Goal: Book appointment/travel/reservation

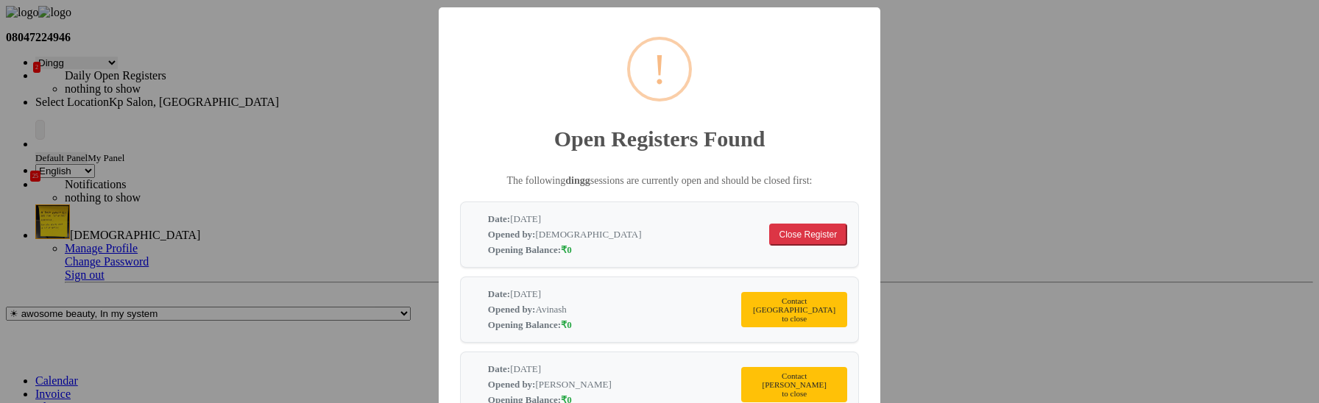
select select "28"
select select "en"
select select "554"
select select "product"
select select "1080"
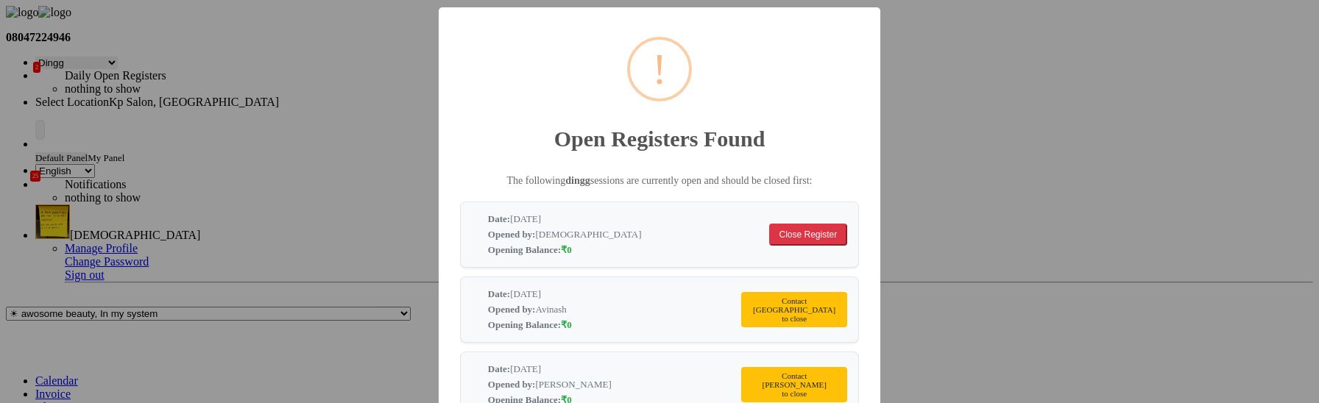
select select "11: Object"
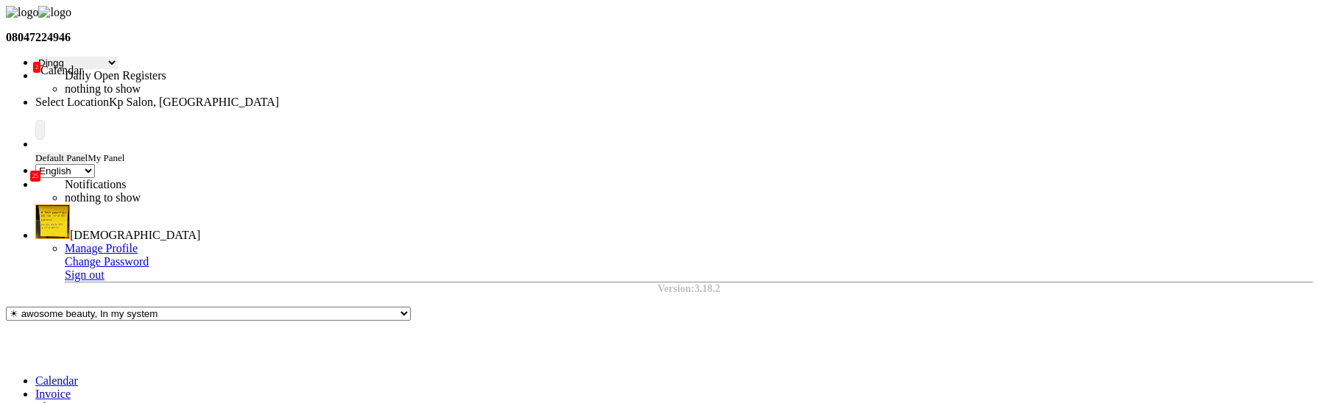
click at [35, 375] on li "Calendar" at bounding box center [673, 381] width 1277 height 13
click at [35, 375] on icon at bounding box center [35, 381] width 0 height 13
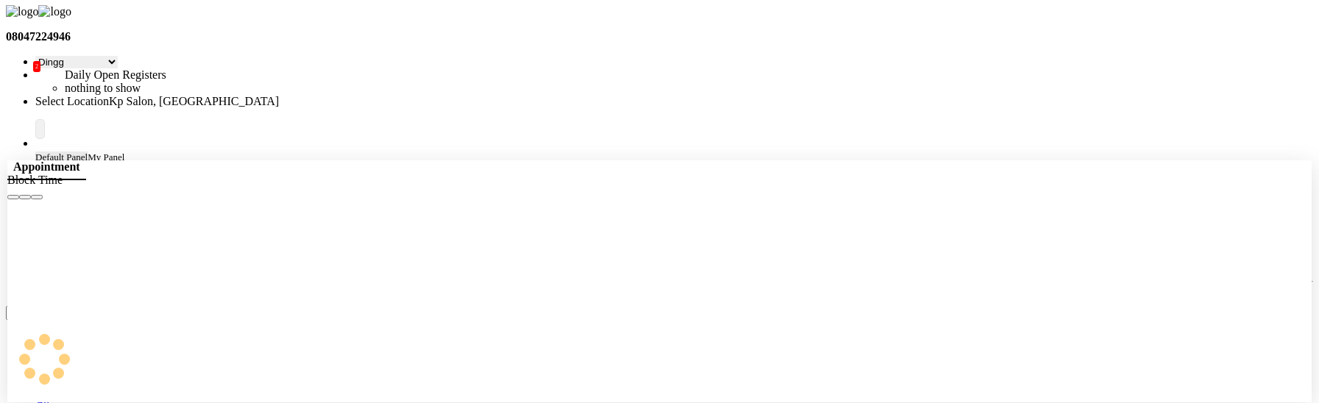
click at [125, 277] on div at bounding box center [66, 265] width 118 height 130
select select "1407"
select select "tentative"
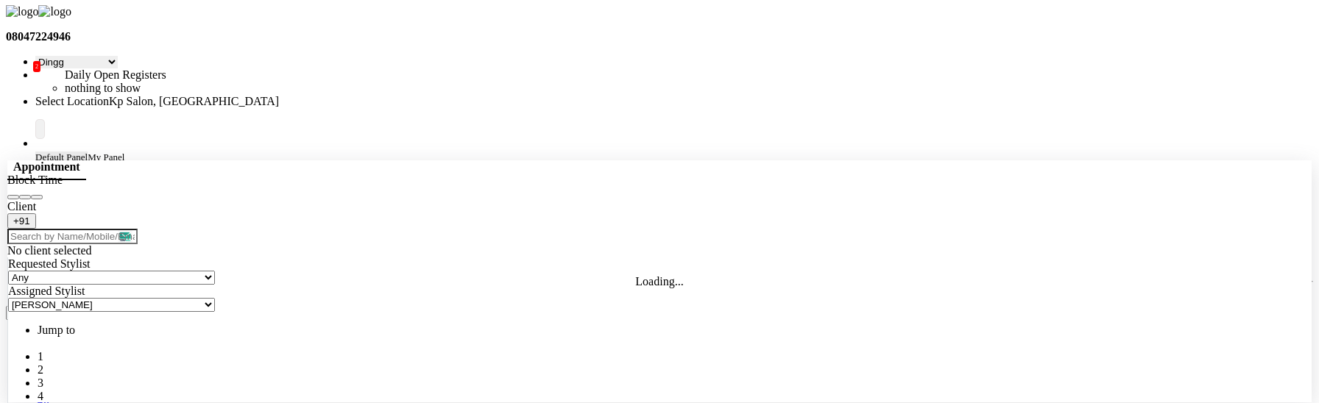
click at [43, 195] on button "Close" at bounding box center [37, 197] width 12 height 4
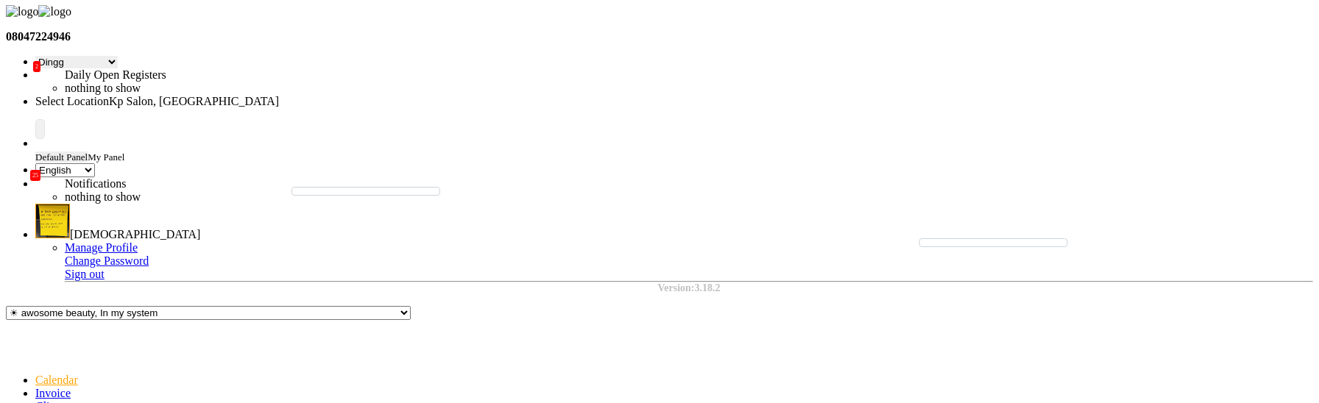
select select "1080"
select select "tentative"
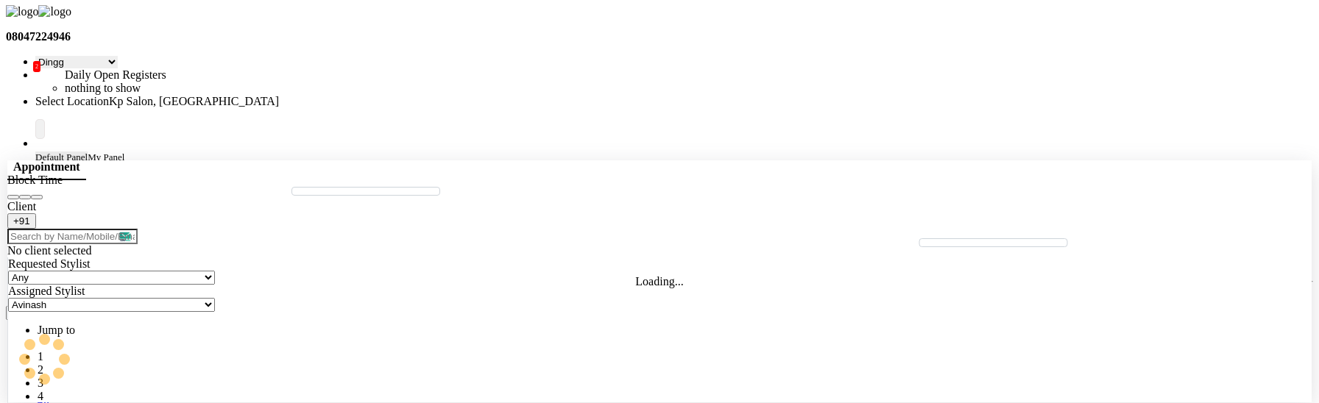
select select "675"
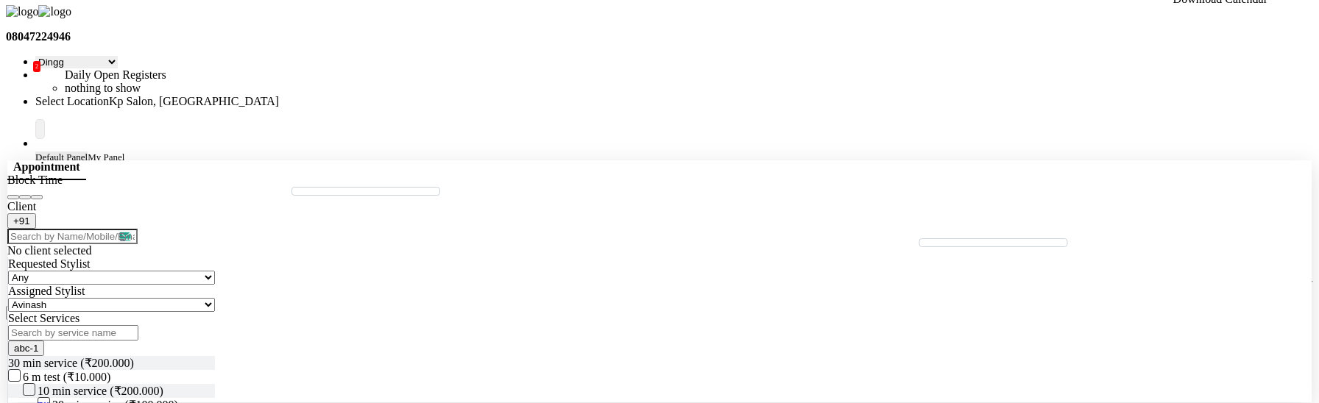
click at [37, 197] on icon "Close" at bounding box center [37, 197] width 0 height 0
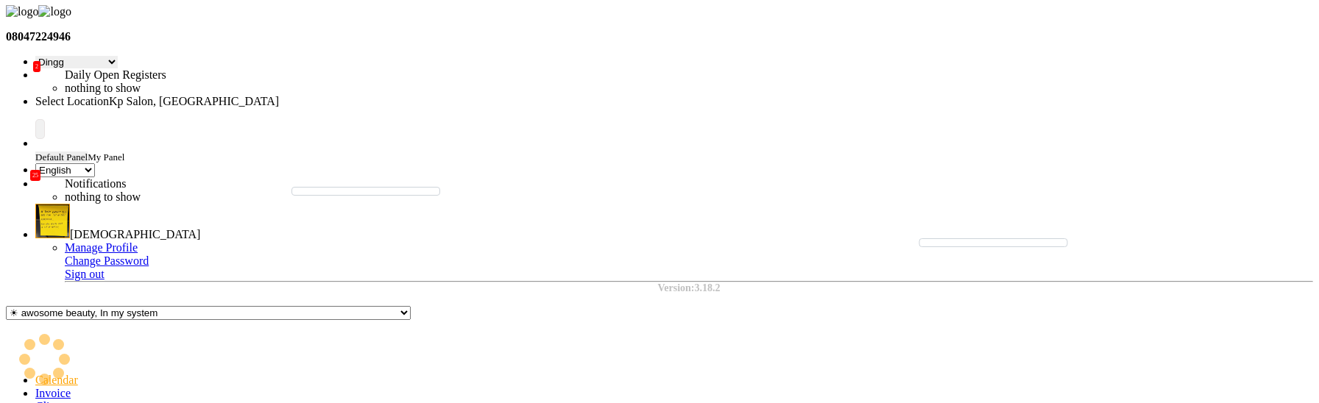
select select "3"
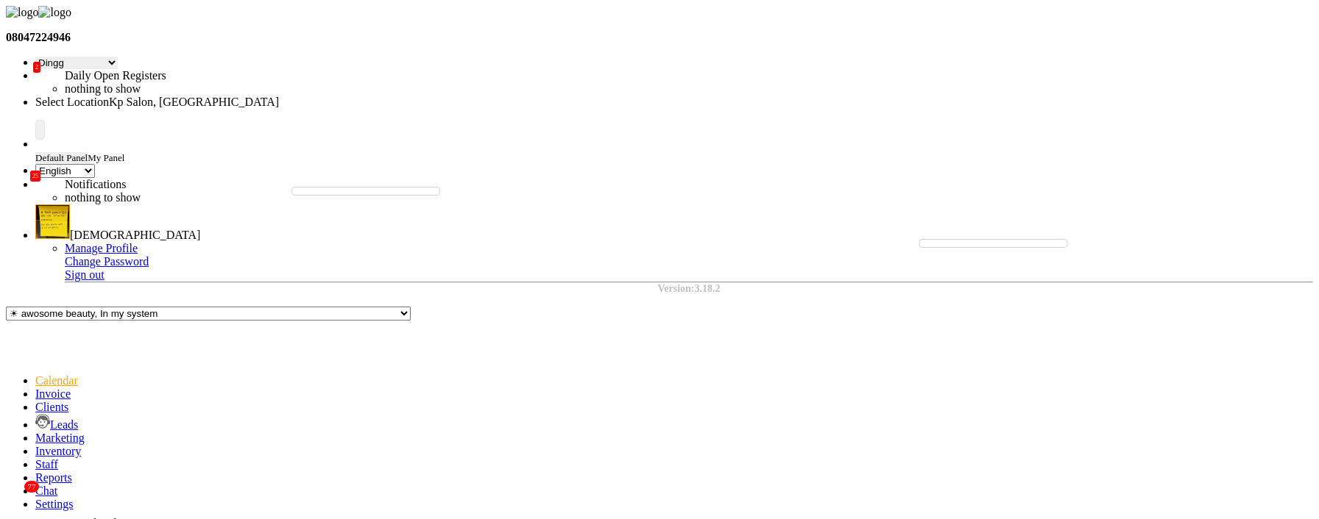
scroll to position [0, 0]
click at [41, 131] on icon at bounding box center [41, 134] width 0 height 6
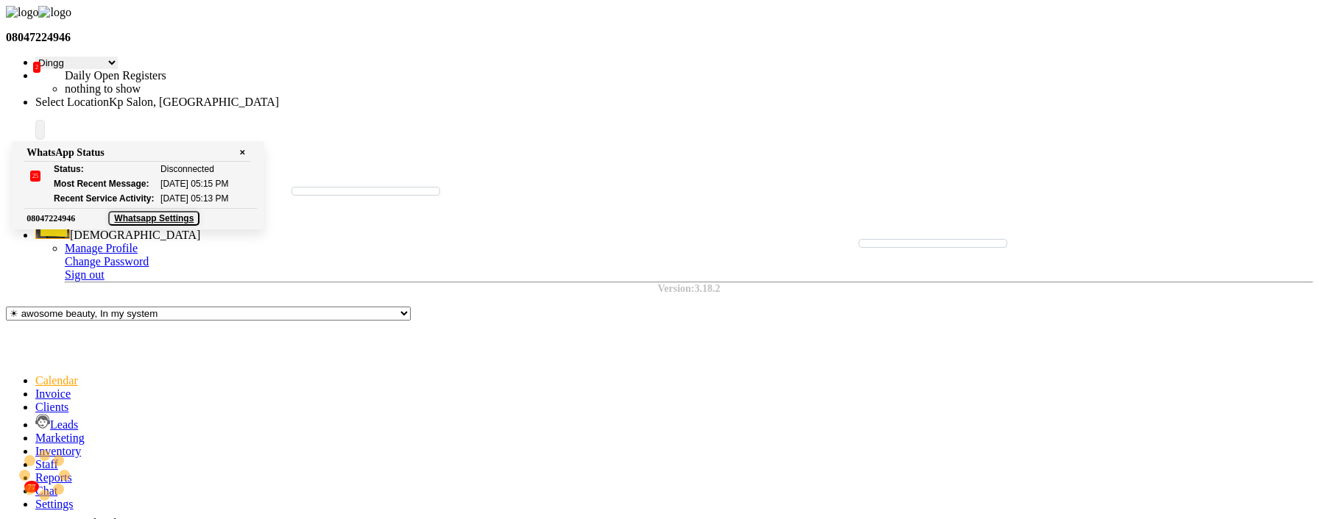
click at [264, 141] on div "WhatsApp Status ✕ Status: Disconnected Most Recent Message: [DATE] 05:15 PM Rec…" at bounding box center [138, 185] width 252 height 88
select select "1451"
select select "tentative"
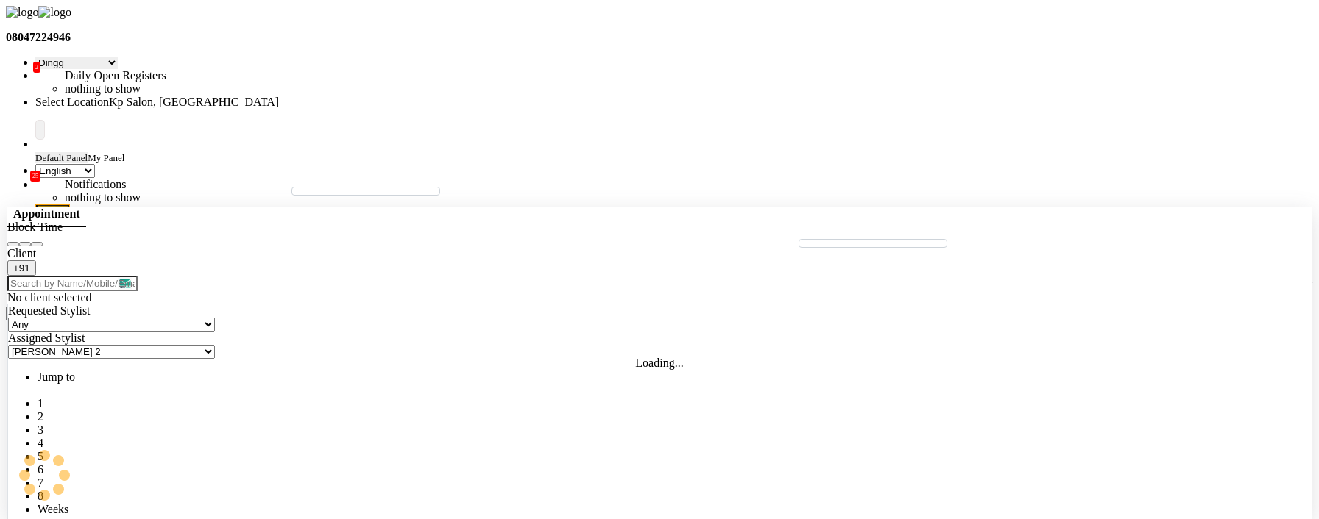
select select "1230"
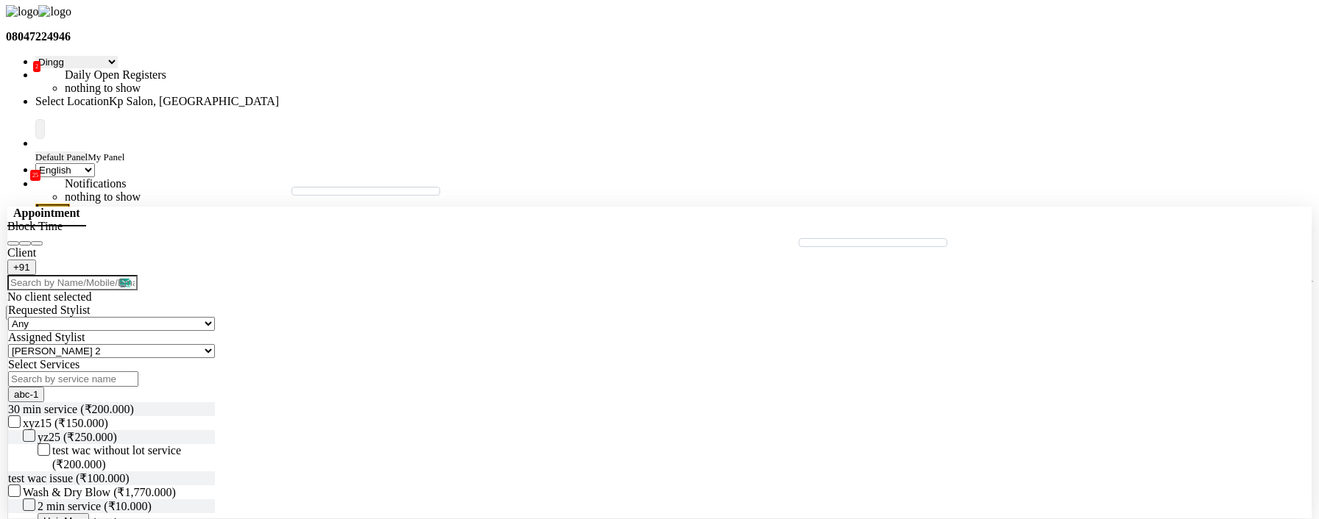
click at [37, 244] on icon "Close" at bounding box center [37, 244] width 0 height 0
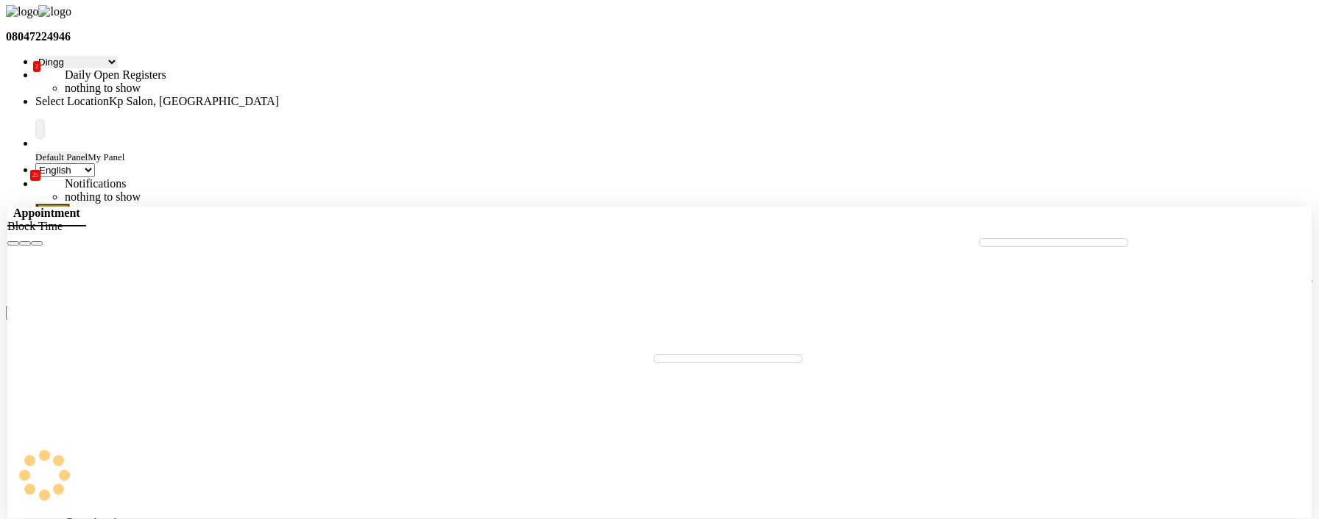
select select "tentative"
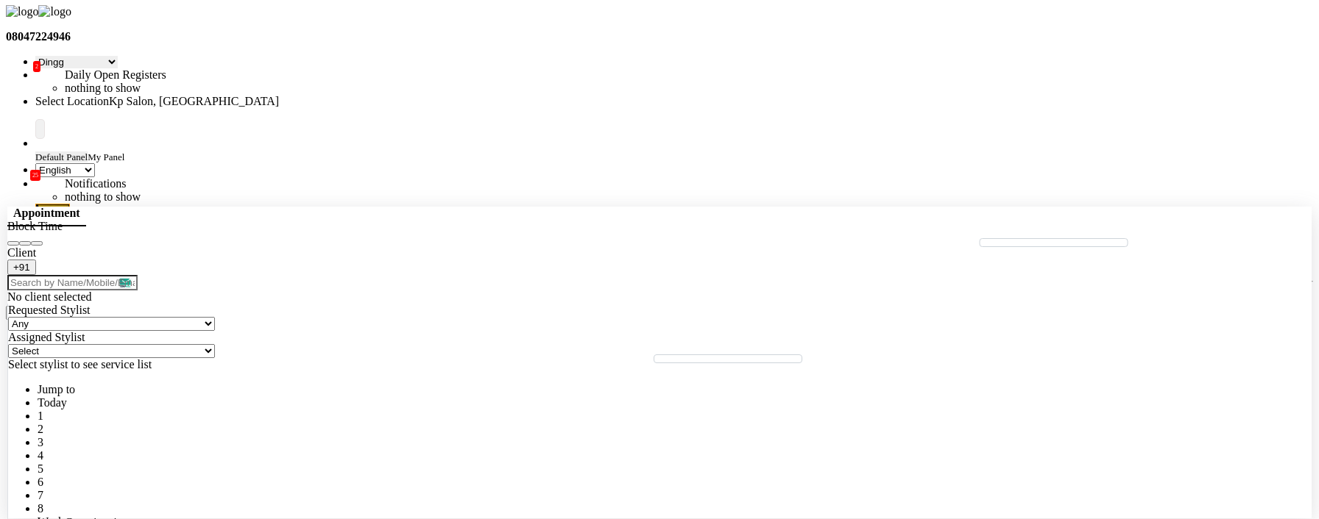
type input "[DATE]"
select select "1200"
select select "351"
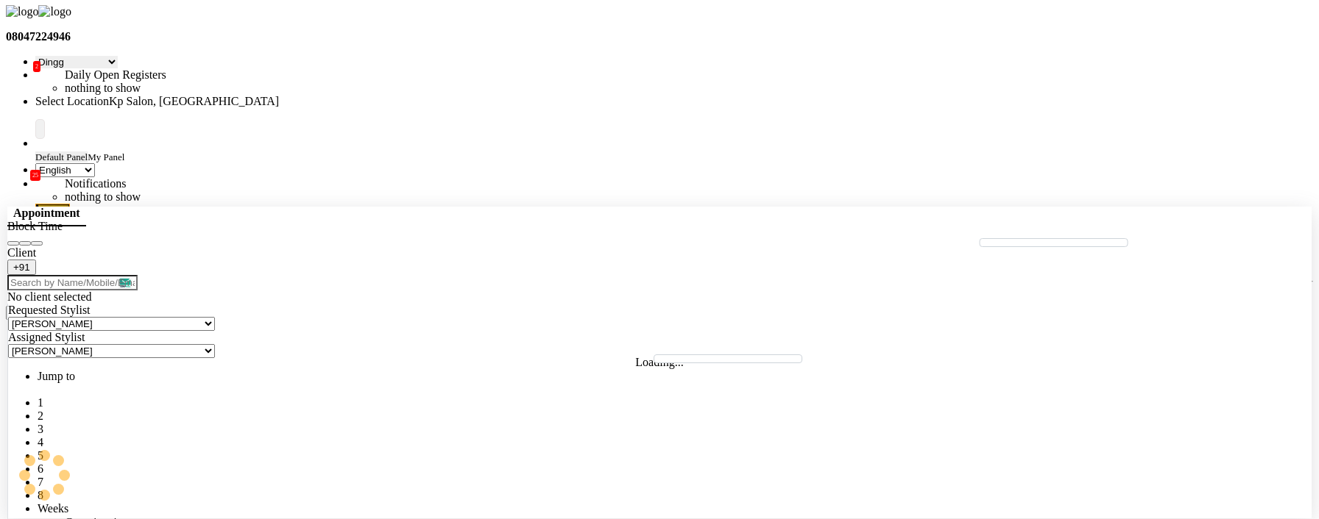
select select "215"
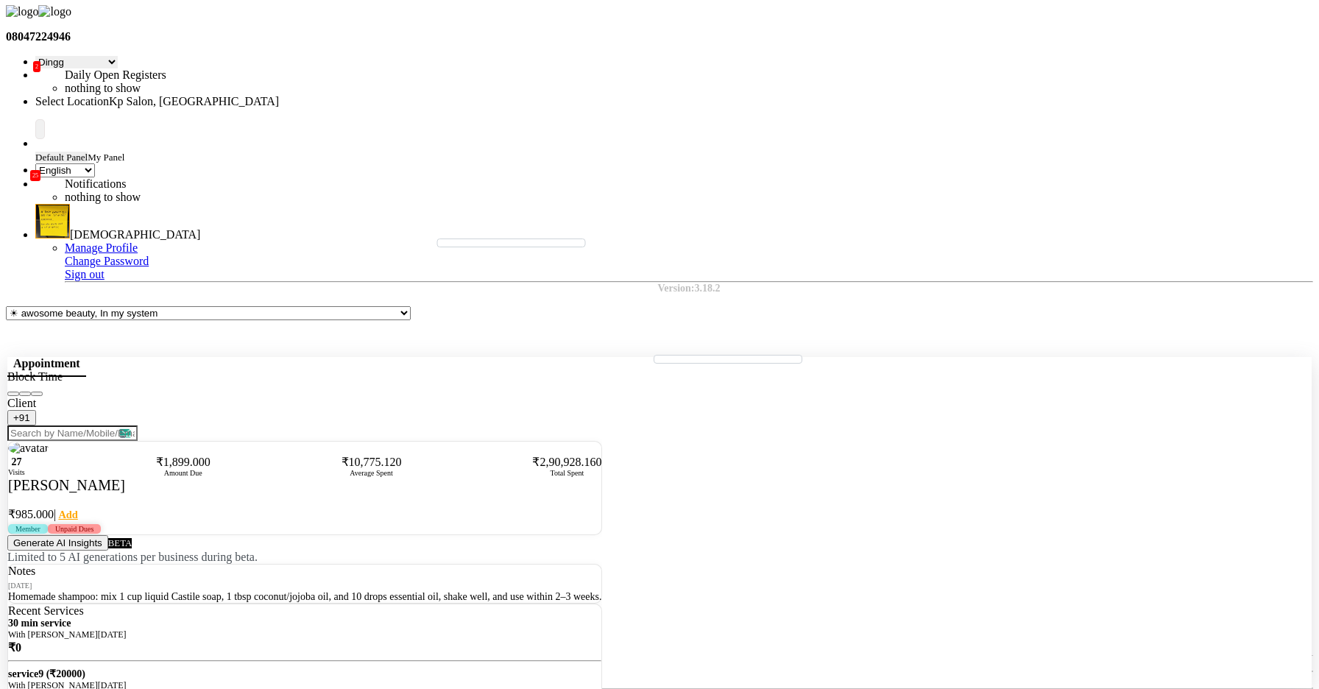
scroll to position [35, 0]
click at [43, 391] on button "Close" at bounding box center [37, 393] width 12 height 4
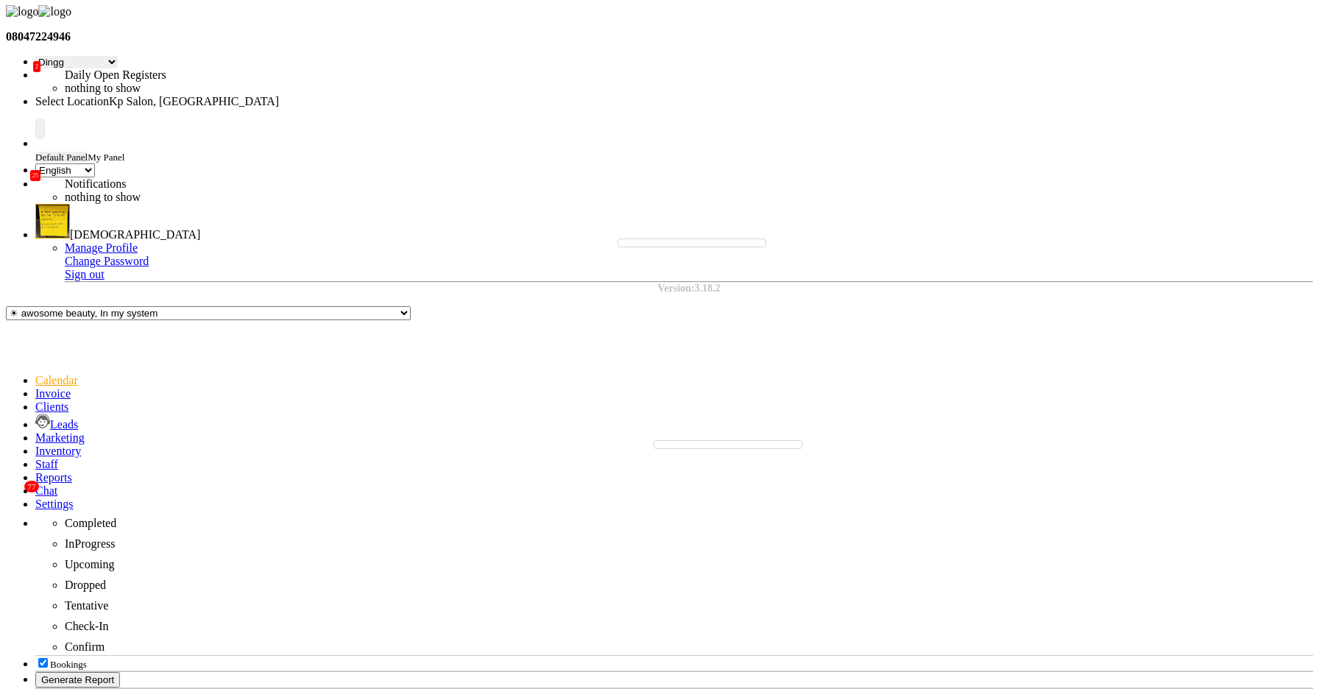
select select "7"
